Goal: Task Accomplishment & Management: Manage account settings

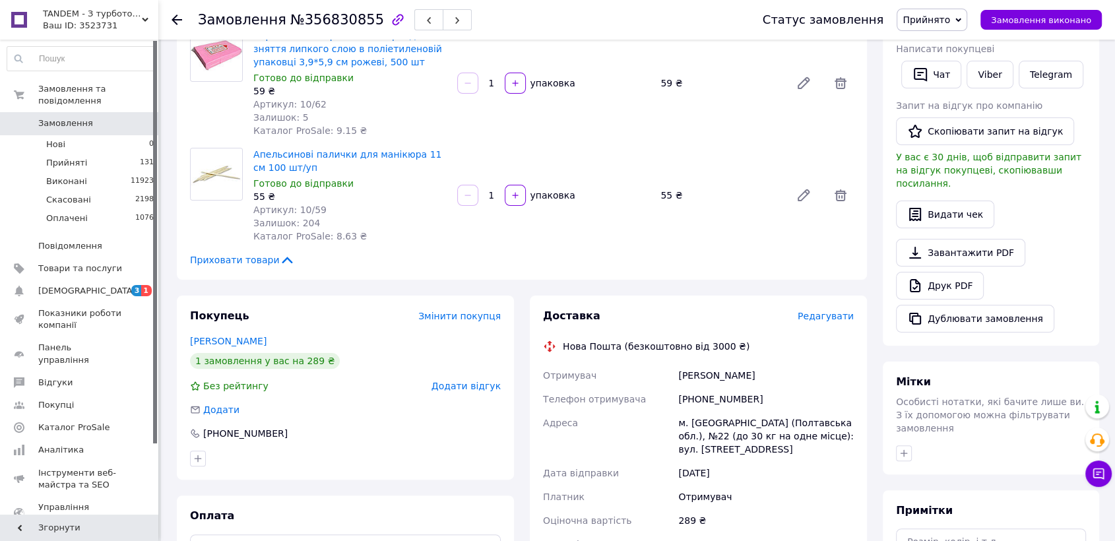
scroll to position [293, 0]
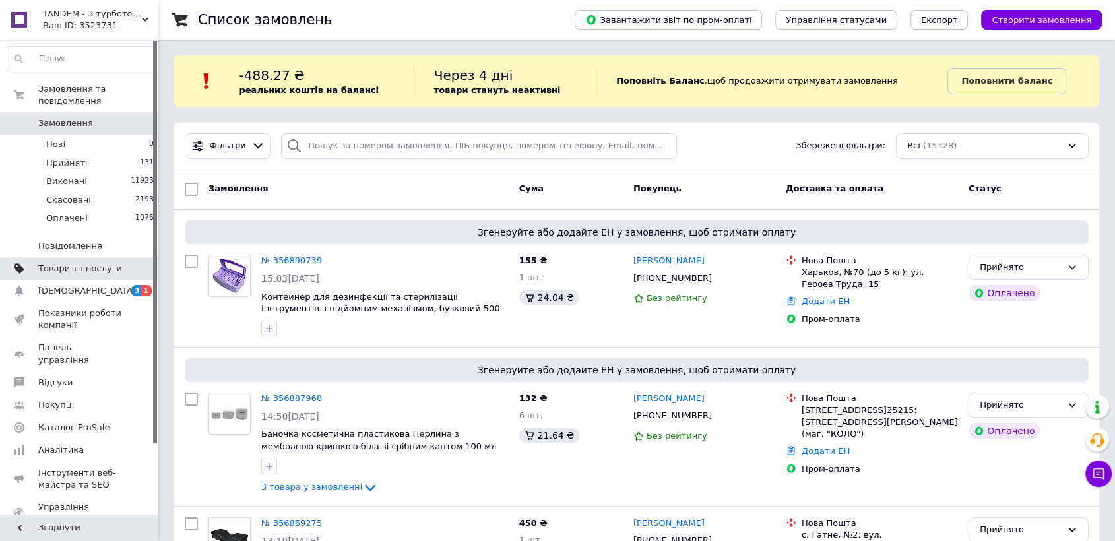
click at [83, 263] on span "Товари та послуги" at bounding box center [80, 269] width 84 height 12
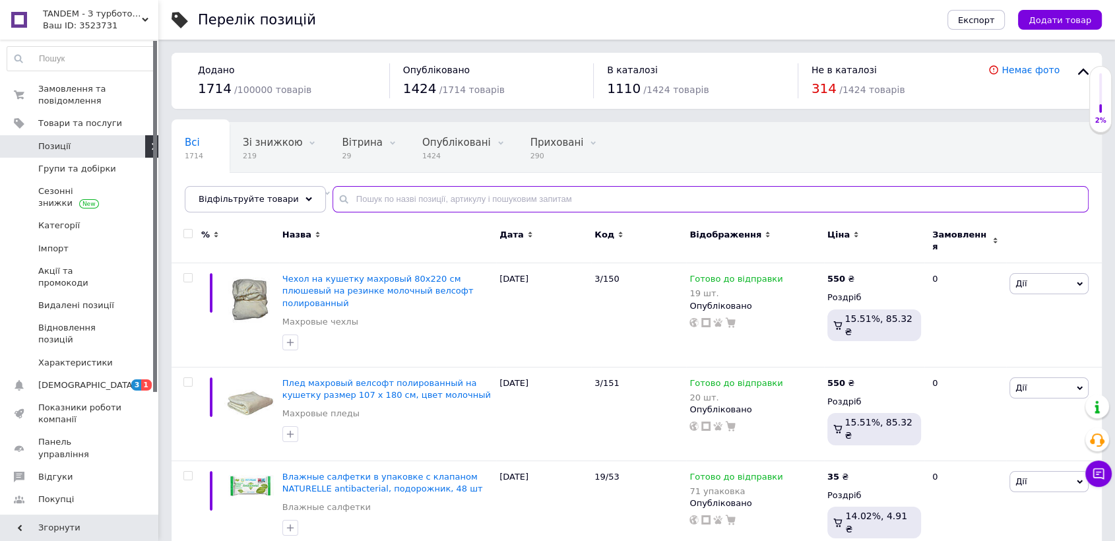
click at [402, 202] on input "text" at bounding box center [711, 199] width 756 height 26
paste input "7/126"
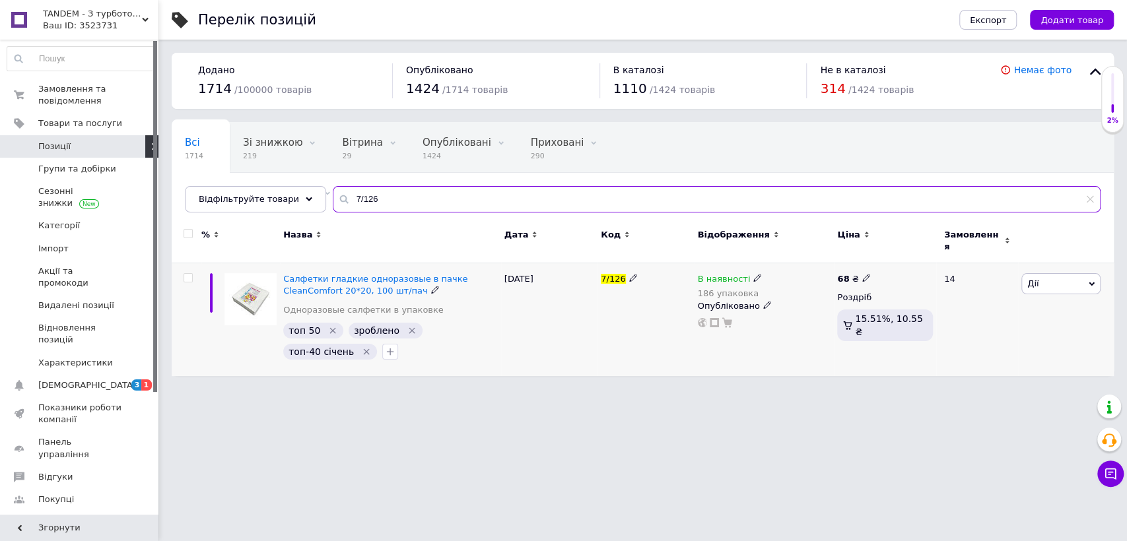
type input "7/126"
click at [753, 274] on icon at bounding box center [757, 278] width 8 height 8
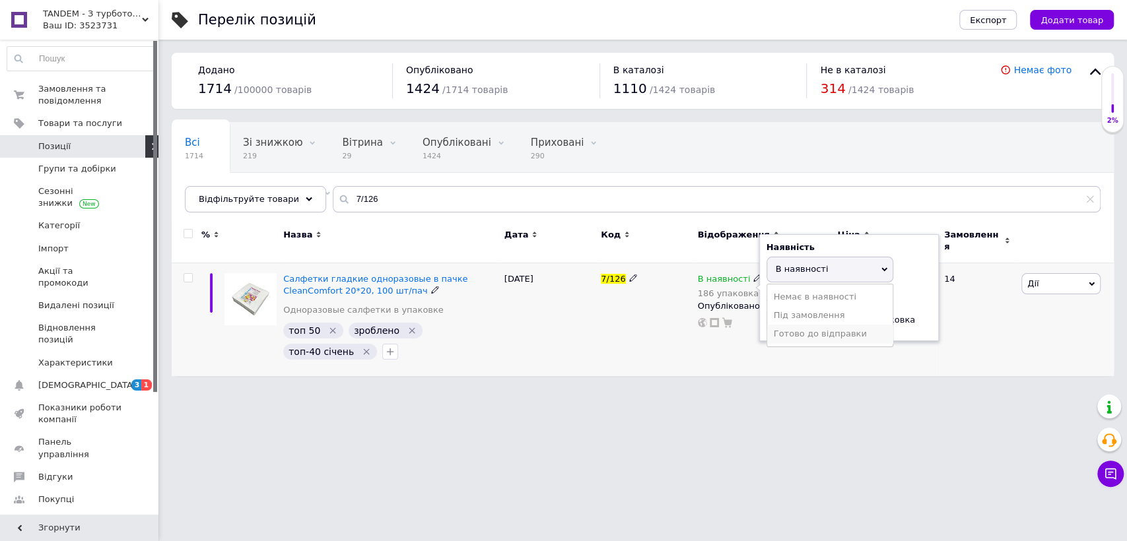
click at [769, 325] on li "Готово до відправки" at bounding box center [829, 334] width 125 height 18
click at [579, 347] on div "12.08.2025" at bounding box center [549, 319] width 96 height 113
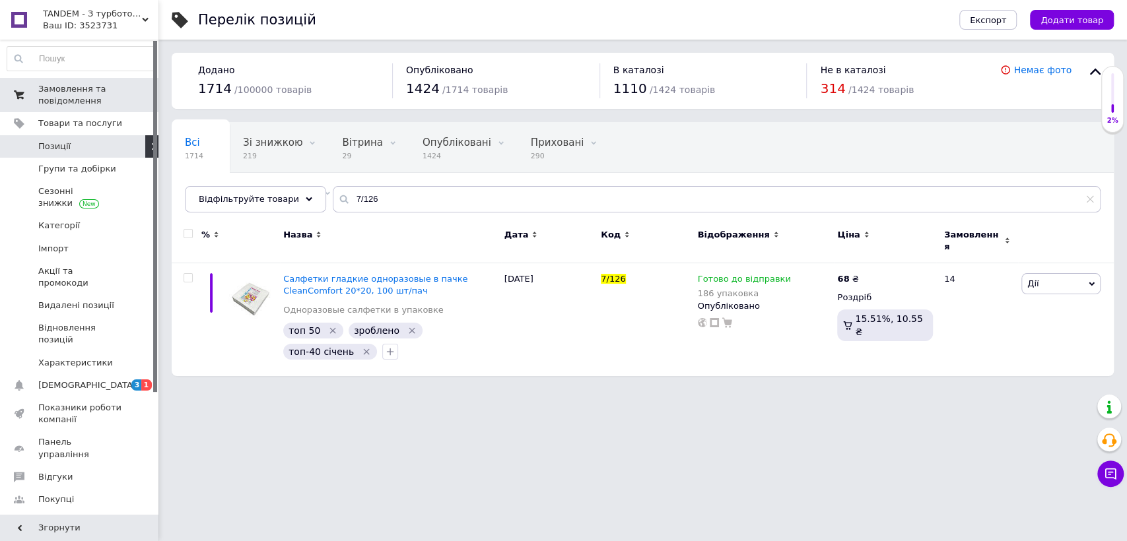
click at [69, 101] on span "Замовлення та повідомлення" at bounding box center [80, 95] width 84 height 24
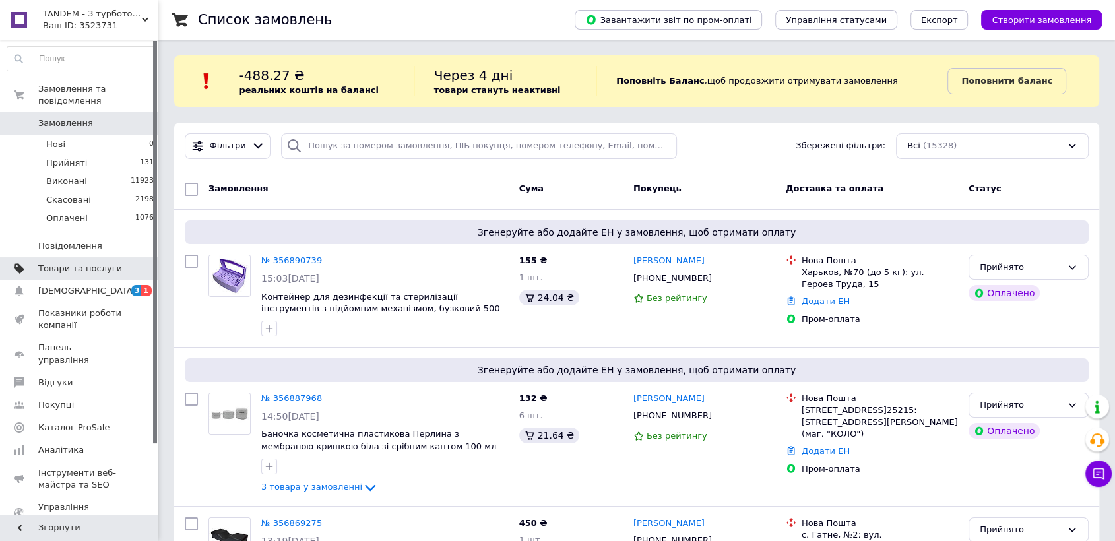
click at [102, 263] on span "Товари та послуги" at bounding box center [80, 269] width 84 height 12
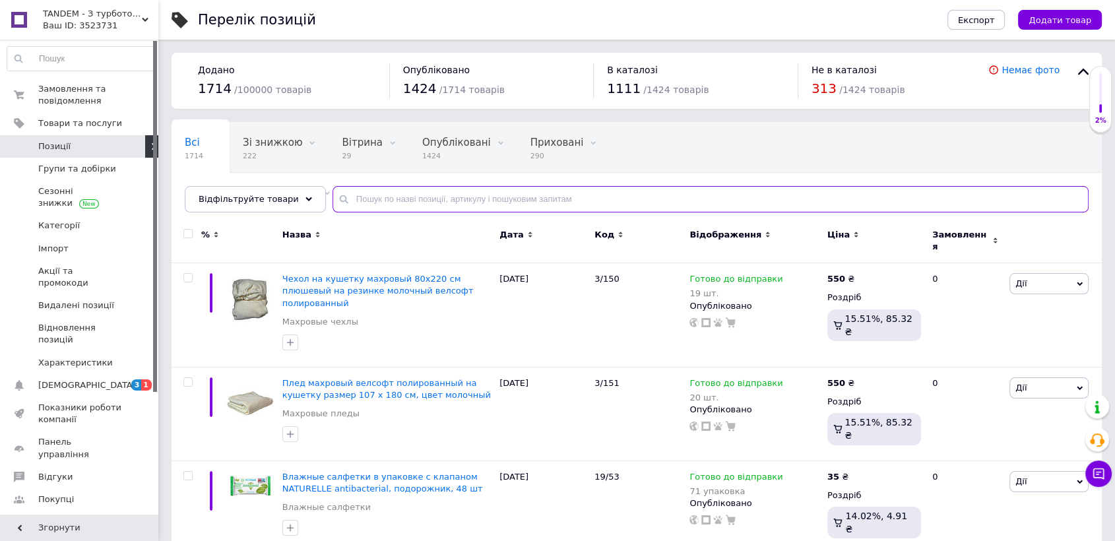
click at [403, 195] on input "text" at bounding box center [711, 199] width 756 height 26
paste input "16/10"
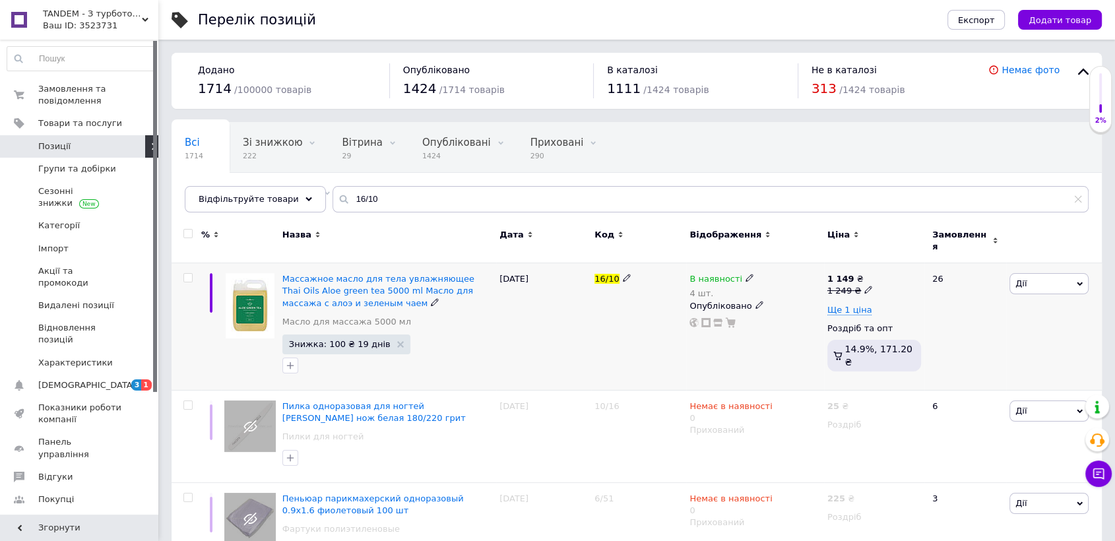
click at [747, 273] on div "В наявності 4 шт." at bounding box center [755, 286] width 131 height 26
click at [746, 274] on icon at bounding box center [750, 278] width 8 height 8
click at [783, 325] on li "Готово до відправки" at bounding box center [821, 334] width 125 height 18
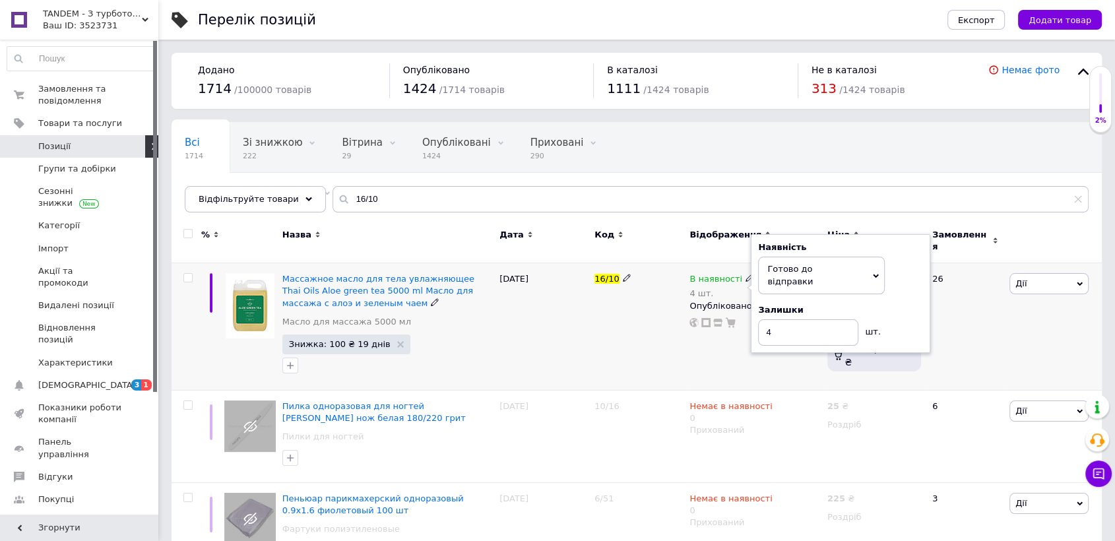
click at [560, 351] on div "12.08.2025" at bounding box center [543, 326] width 95 height 127
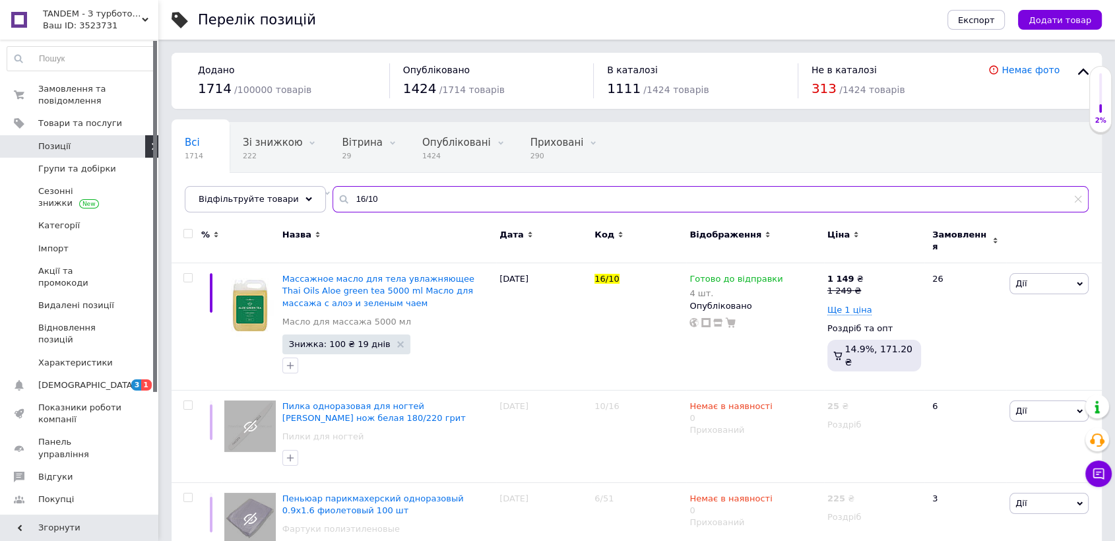
click at [398, 193] on input "16/10" at bounding box center [711, 199] width 756 height 26
paste input "8"
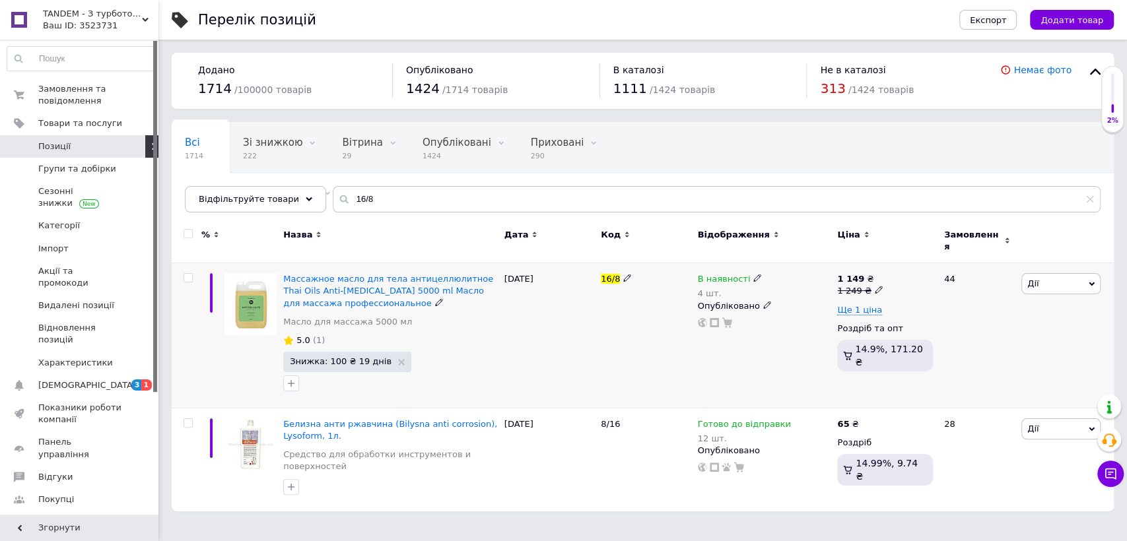
click at [753, 274] on icon at bounding box center [757, 278] width 8 height 8
click at [793, 325] on li "Готово до відправки" at bounding box center [829, 334] width 125 height 18
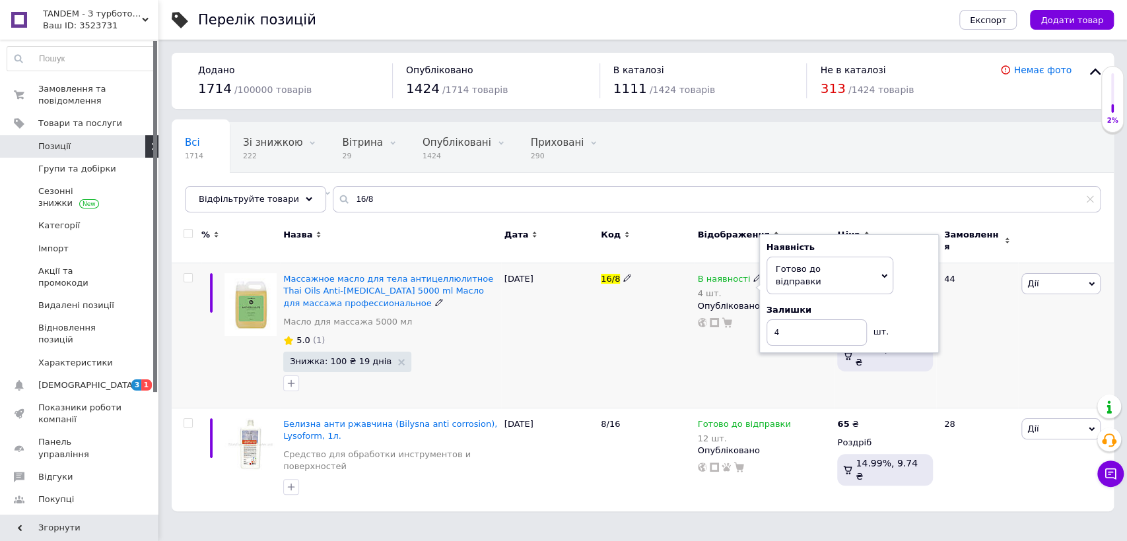
click at [618, 339] on div "16/8" at bounding box center [645, 335] width 96 height 145
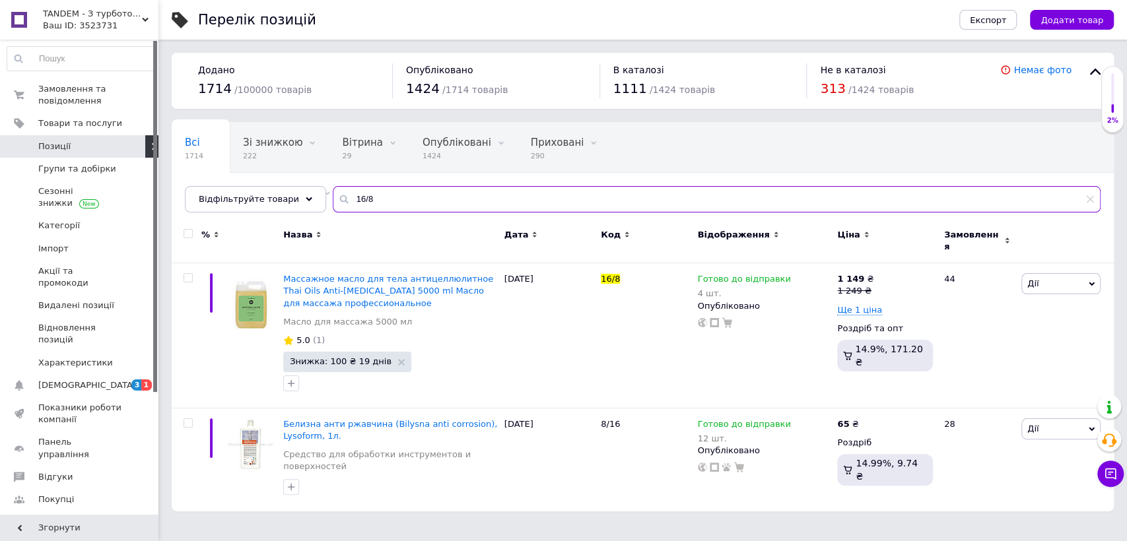
click at [366, 191] on input "16/8" at bounding box center [717, 199] width 768 height 26
paste input "19"
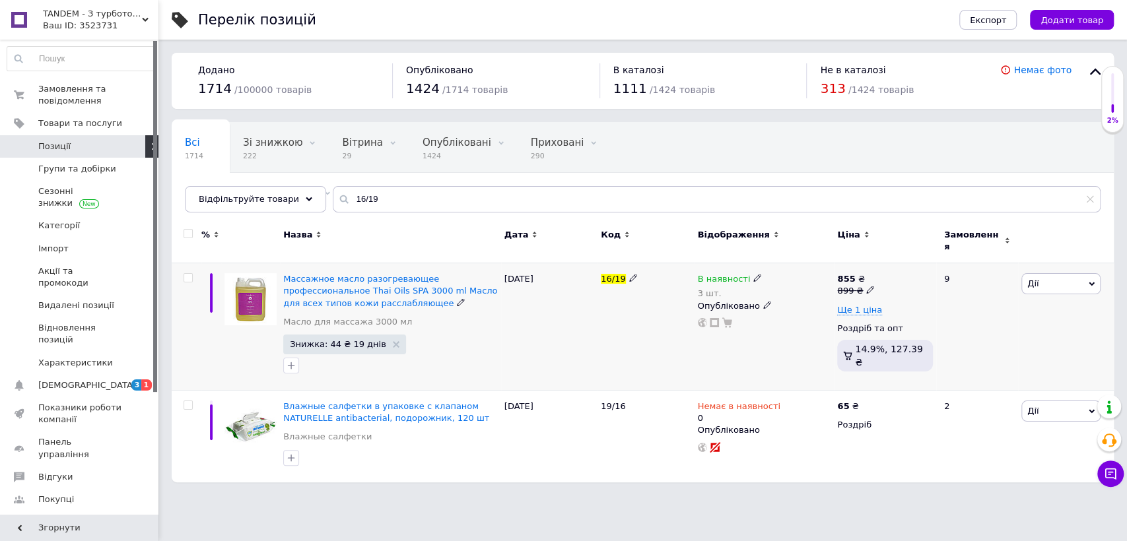
click at [745, 273] on div "В наявності" at bounding box center [730, 279] width 65 height 12
click at [775, 325] on li "Готово до відправки" at bounding box center [829, 334] width 125 height 18
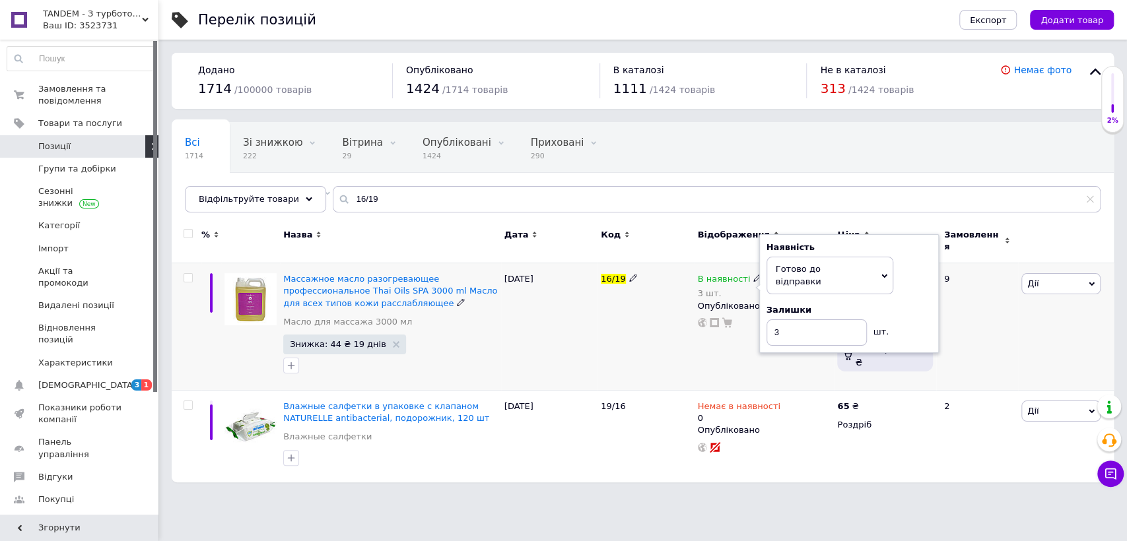
click at [543, 352] on div "12.08.2025" at bounding box center [549, 326] width 96 height 127
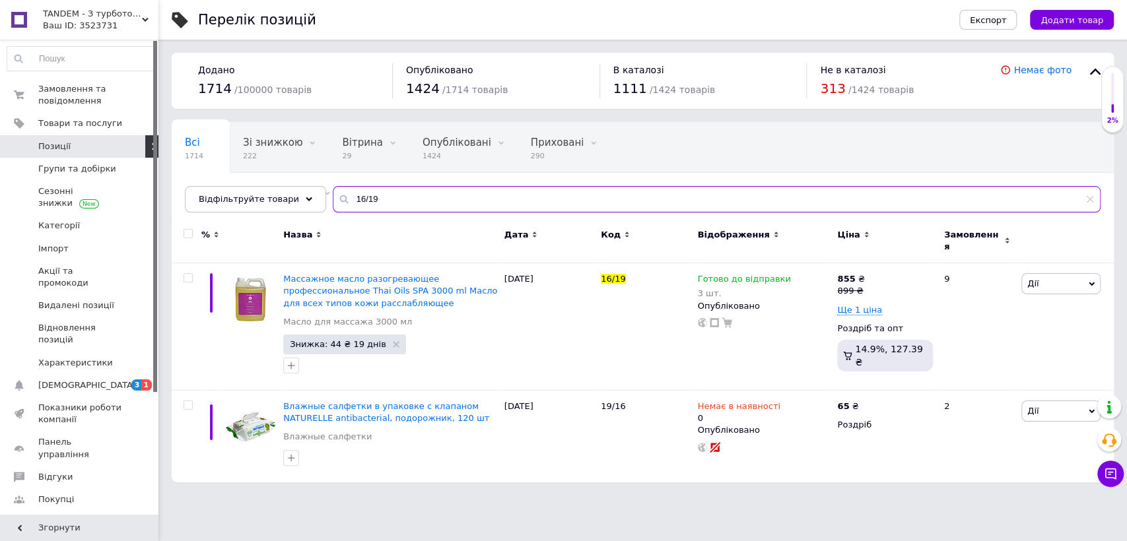
click at [391, 203] on input "16/19" at bounding box center [717, 199] width 768 height 26
paste input "5"
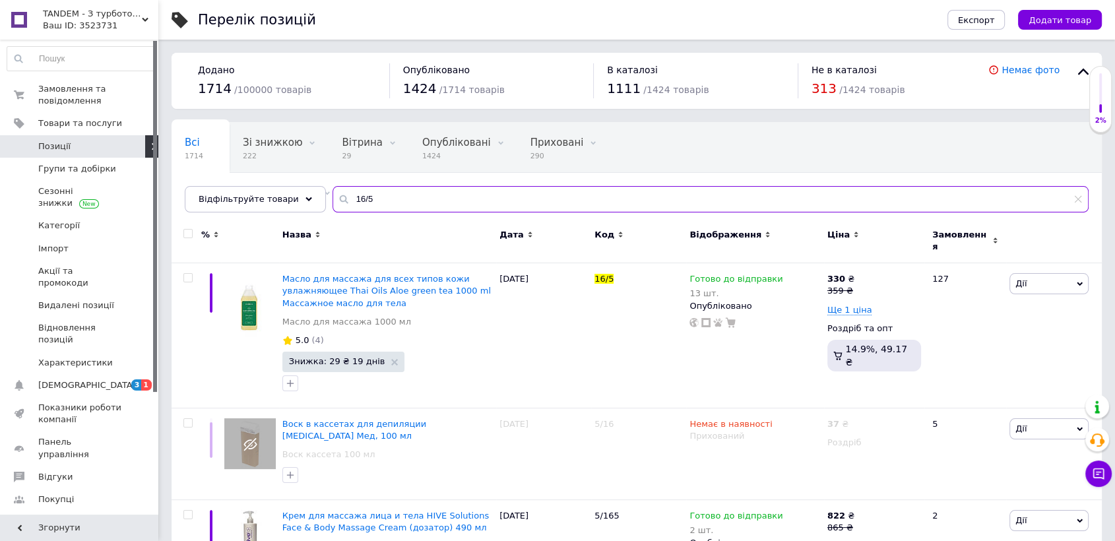
click at [392, 203] on input "16/5" at bounding box center [711, 199] width 756 height 26
click at [391, 203] on input "16/5" at bounding box center [711, 199] width 756 height 26
paste input "6"
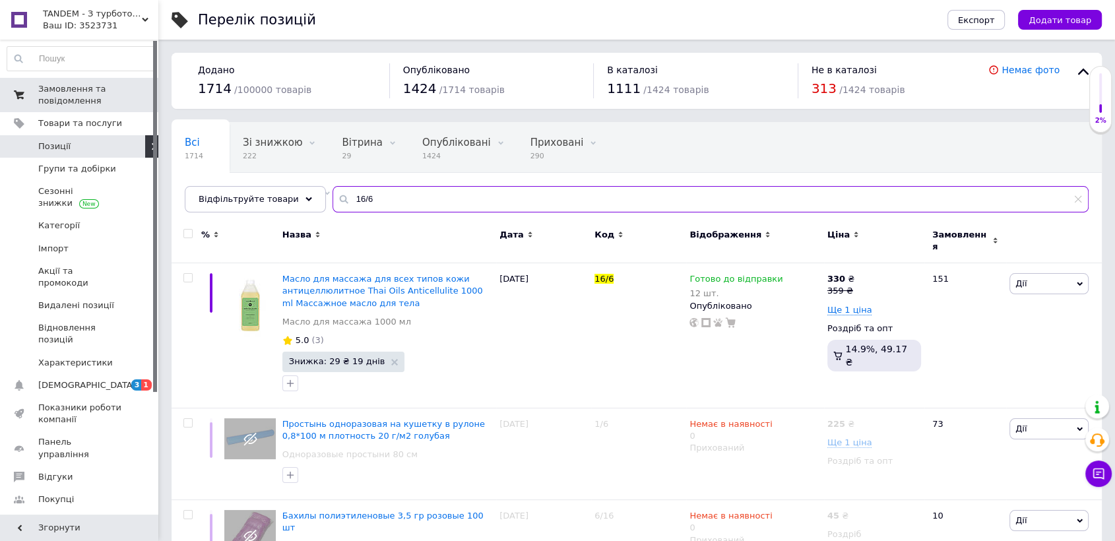
type input "16/6"
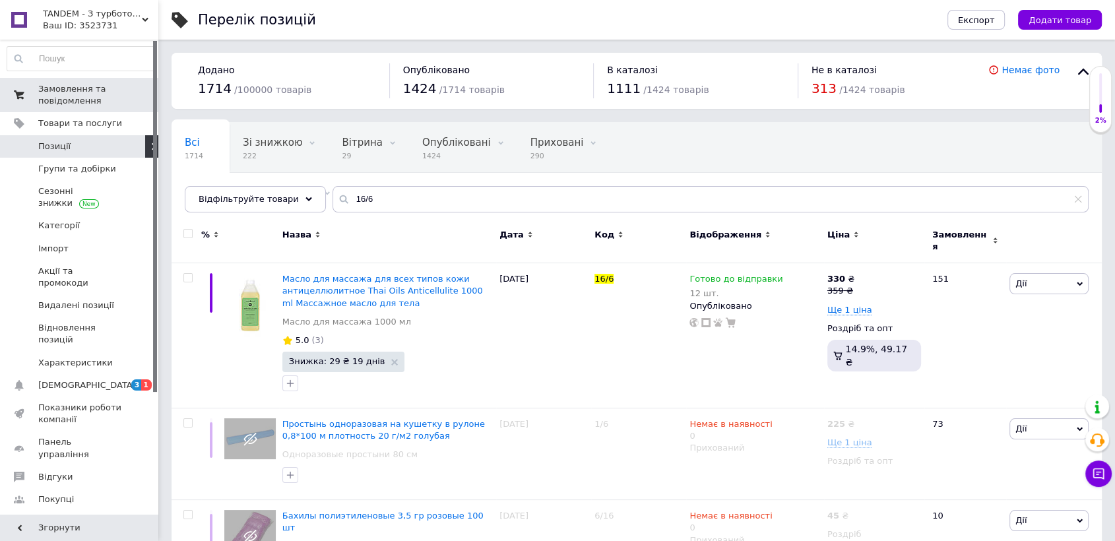
click at [73, 98] on span "Замовлення та повідомлення" at bounding box center [80, 95] width 84 height 24
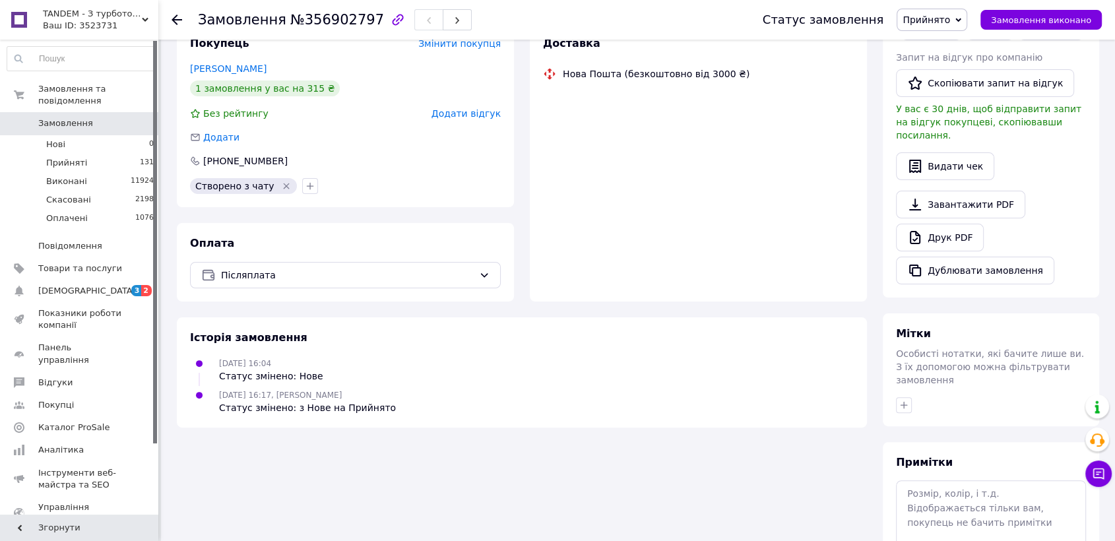
scroll to position [349, 0]
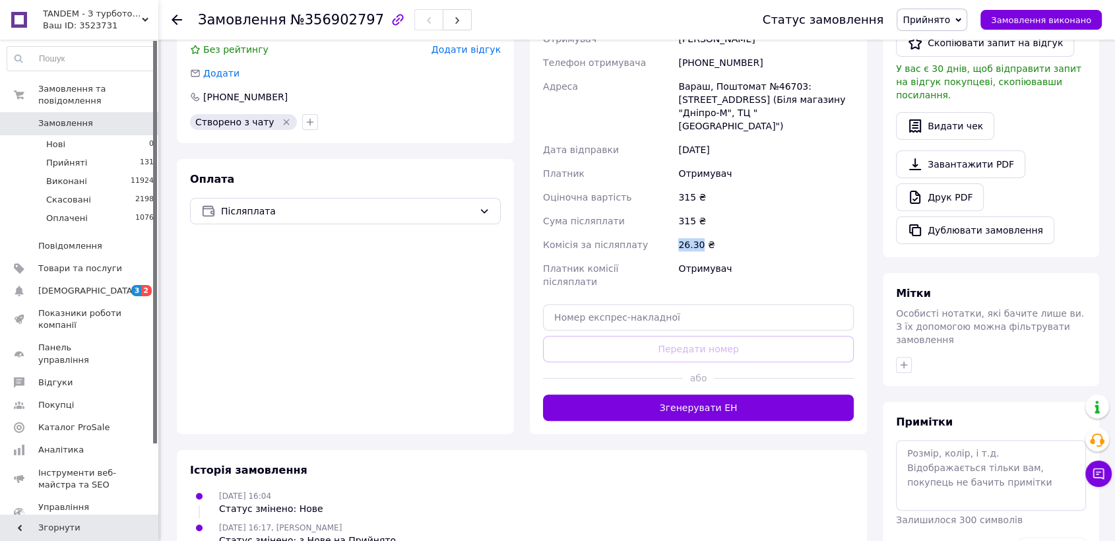
drag, startPoint x: 701, startPoint y: 227, endPoint x: 675, endPoint y: 233, distance: 27.1
click at [675, 233] on div "Отримувач Лук'янова Валерія Телефон отримувача +380977729377 Адреса Вараш, Пошт…" at bounding box center [699, 160] width 316 height 267
copy div "Комісія за післяплату 26.30"
